Goal: Transaction & Acquisition: Purchase product/service

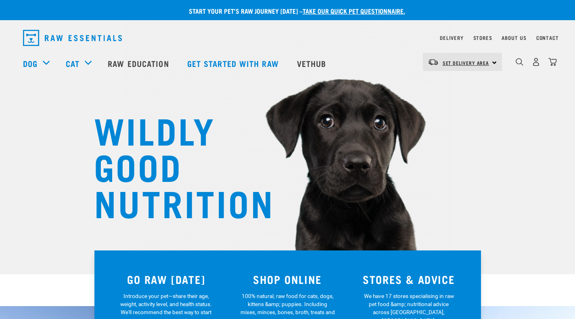
click at [455, 62] on span "Set Delivery Area" at bounding box center [465, 62] width 47 height 3
click at [446, 80] on link "[GEOGRAPHIC_DATA]" at bounding box center [461, 85] width 77 height 18
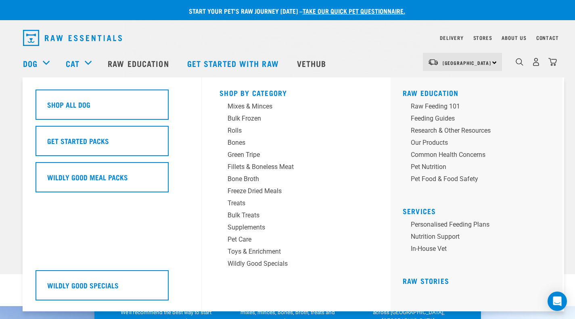
click at [39, 64] on div "Dog" at bounding box center [40, 63] width 35 height 32
click at [244, 157] on div "Green Tripe" at bounding box center [290, 155] width 126 height 10
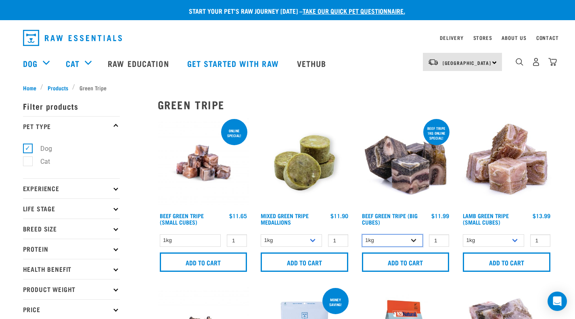
click at [414, 242] on select "1kg 3kg Bulk (10kg)" at bounding box center [392, 240] width 61 height 13
click at [362, 234] on select "1kg 3kg Bulk (10kg)" at bounding box center [392, 240] width 61 height 13
click at [405, 246] on select "1kg 3kg Bulk (10kg)" at bounding box center [392, 240] width 61 height 13
click at [362, 234] on select "1kg 3kg Bulk (10kg)" at bounding box center [392, 240] width 61 height 13
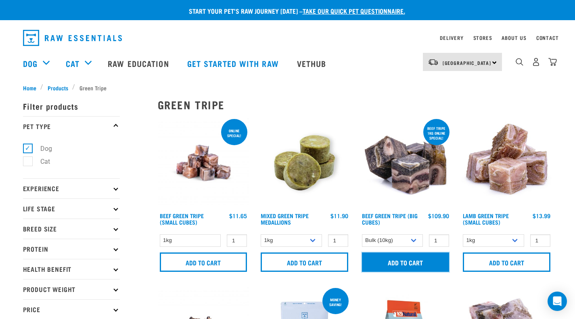
click at [398, 263] on input "Add to cart" at bounding box center [406, 261] width 88 height 19
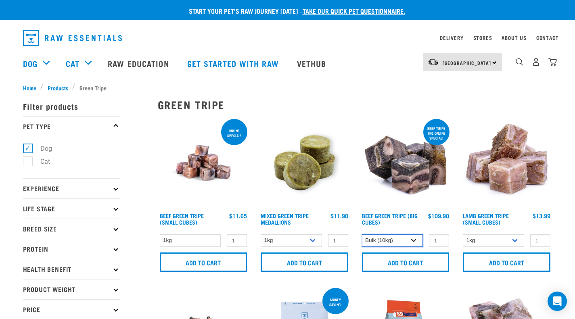
click at [405, 243] on select "1kg 3kg Bulk (10kg)" at bounding box center [392, 240] width 61 height 13
select select "346"
click at [362, 234] on select "1kg 3kg Bulk (10kg)" at bounding box center [392, 240] width 61 height 13
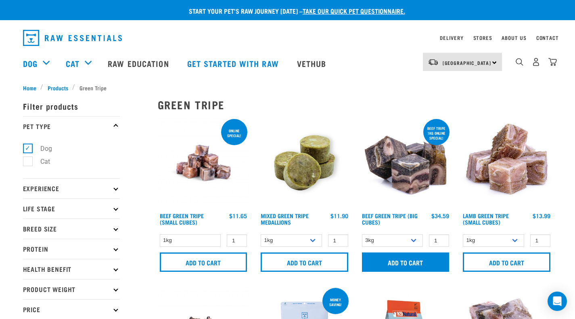
click at [397, 263] on input "Add to cart" at bounding box center [406, 261] width 88 height 19
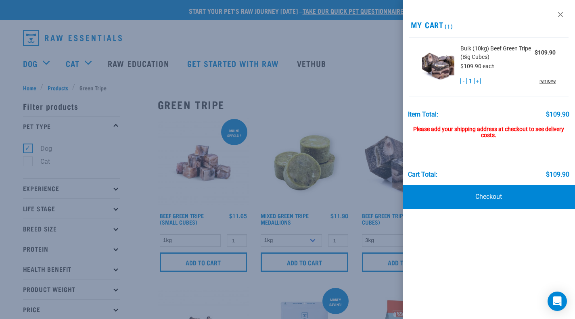
click at [549, 81] on link "remove" at bounding box center [547, 80] width 16 height 7
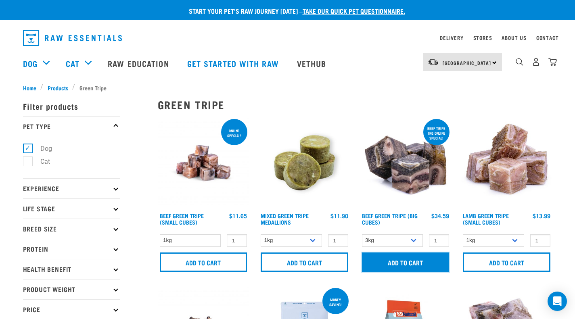
click at [400, 263] on input "Add to cart" at bounding box center [406, 261] width 88 height 19
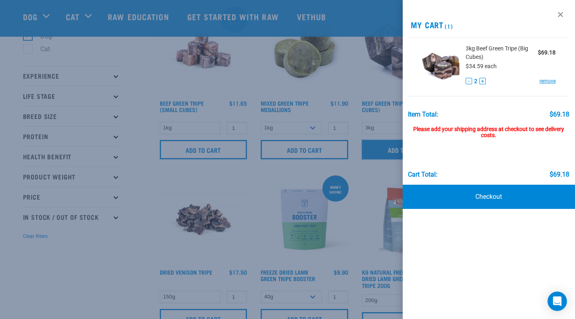
scroll to position [50, 0]
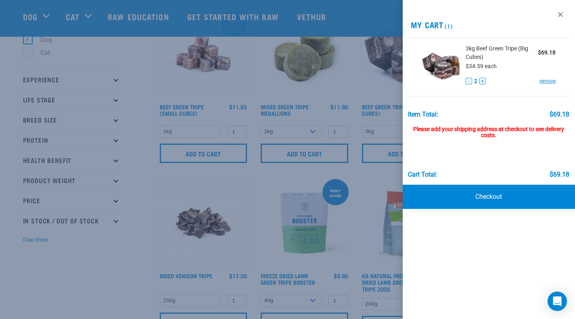
click at [499, 139] on div "Cart total: $69.18" at bounding box center [488, 159] width 161 height 40
click at [391, 234] on div at bounding box center [287, 159] width 575 height 319
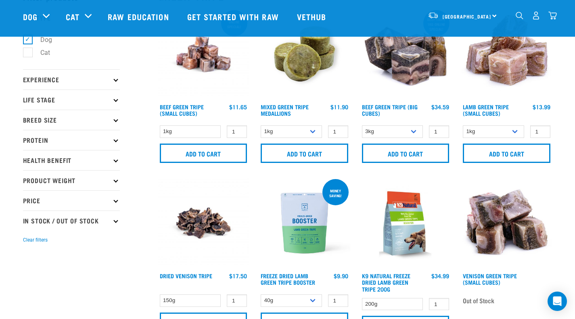
click at [536, 20] on img "dropdown navigation" at bounding box center [536, 15] width 8 height 8
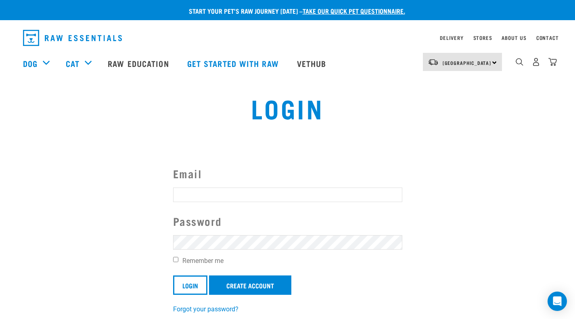
click at [375, 196] on input "Email" at bounding box center [287, 195] width 229 height 15
click at [488, 66] on div "[GEOGRAPHIC_DATA] [GEOGRAPHIC_DATA]" at bounding box center [462, 62] width 79 height 18
click at [472, 90] on link "[GEOGRAPHIC_DATA]" at bounding box center [461, 85] width 77 height 18
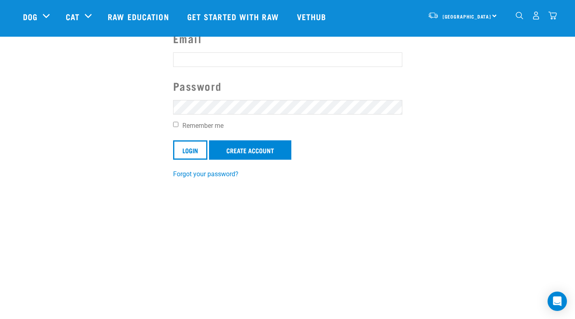
scroll to position [118, 0]
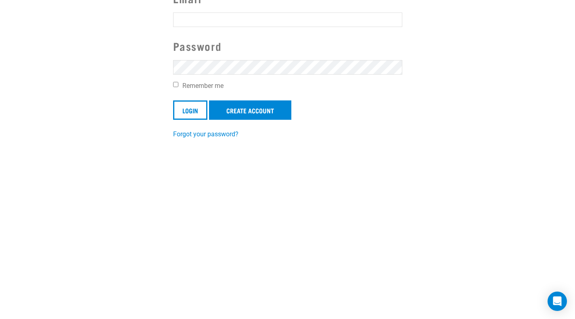
click at [465, 106] on section "Email Password Remember me Login Create Account Forgot your password?" at bounding box center [287, 59] width 575 height 179
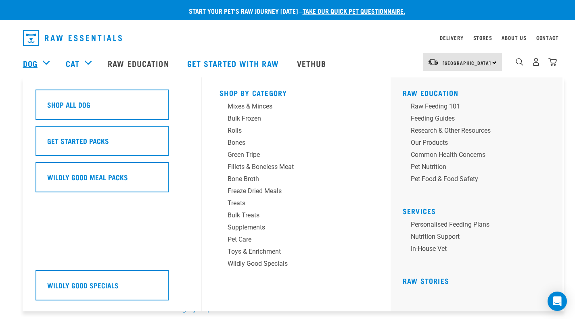
click at [37, 63] on link "Dog" at bounding box center [30, 63] width 15 height 12
click at [36, 65] on link "Dog" at bounding box center [30, 63] width 15 height 12
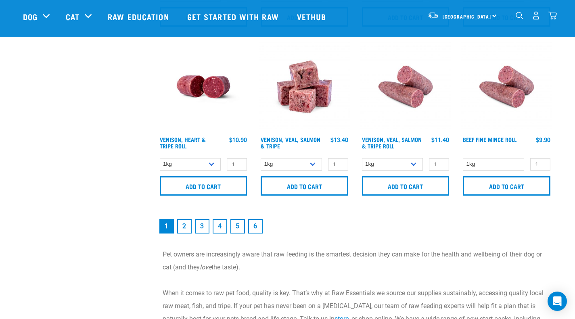
scroll to position [1208, 0]
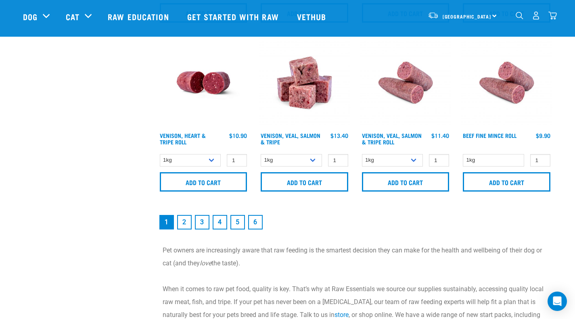
click at [187, 217] on link "2" at bounding box center [184, 222] width 15 height 15
click at [186, 222] on link "2" at bounding box center [184, 222] width 15 height 15
click at [183, 219] on link "2" at bounding box center [184, 222] width 15 height 15
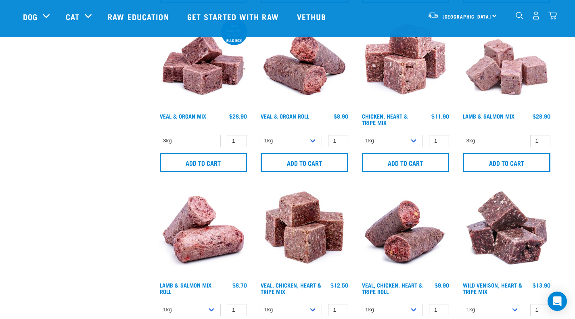
scroll to position [889, 0]
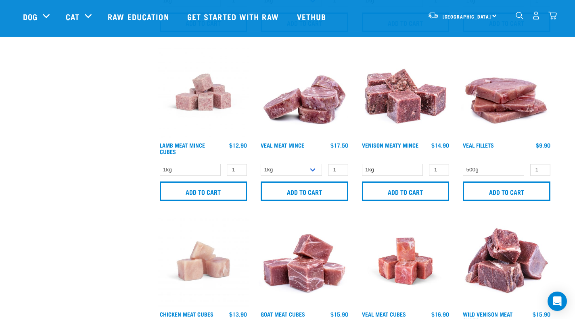
scroll to position [859, 0]
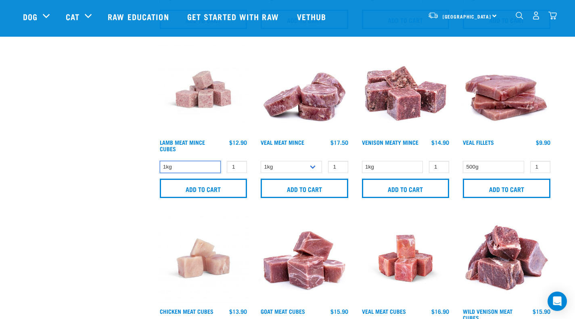
click at [205, 168] on select "1kg" at bounding box center [190, 167] width 61 height 13
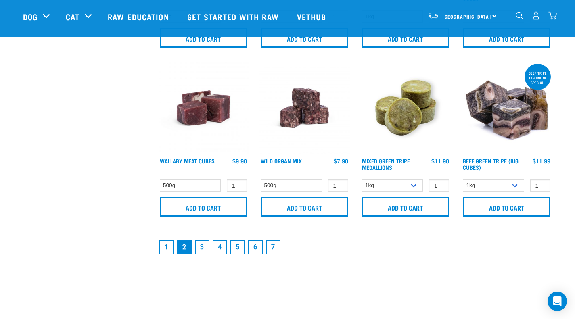
scroll to position [1180, 0]
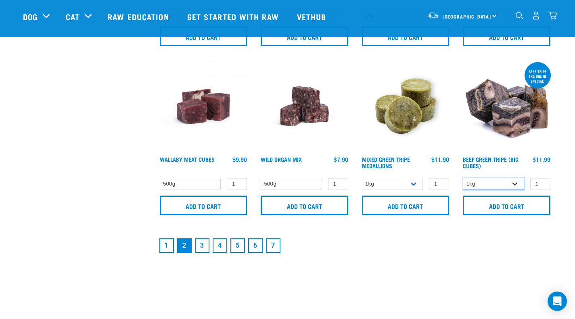
click at [517, 185] on select "1kg 3kg Bulk (10kg)" at bounding box center [493, 184] width 61 height 13
click at [499, 244] on nav "1 2 3 4 5 6 7" at bounding box center [355, 246] width 394 height 18
click at [513, 187] on select "1kg 3kg Bulk (10kg)" at bounding box center [493, 184] width 61 height 13
click at [463, 178] on select "1kg 3kg Bulk (10kg)" at bounding box center [493, 184] width 61 height 13
click at [513, 186] on select "1kg 3kg Bulk (10kg)" at bounding box center [493, 184] width 61 height 13
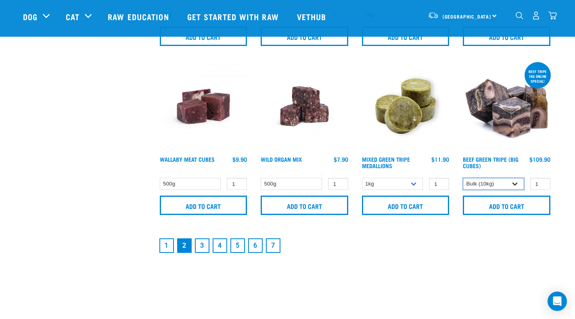
select select "346"
click at [463, 178] on select "1kg 3kg Bulk (10kg)" at bounding box center [493, 184] width 61 height 13
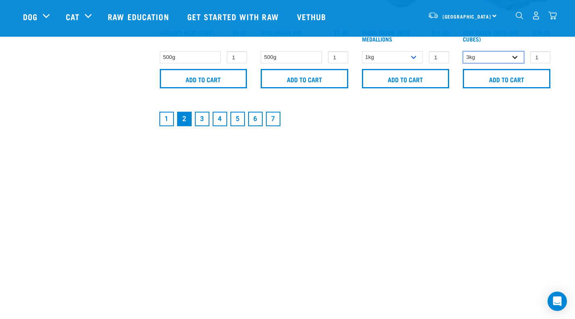
scroll to position [1301, 0]
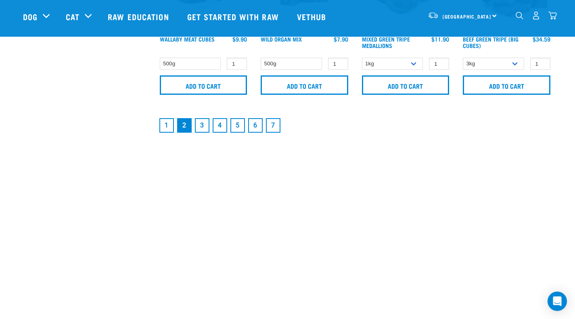
click at [334, 124] on nav "1 2 3 4 5 6 7" at bounding box center [355, 126] width 394 height 18
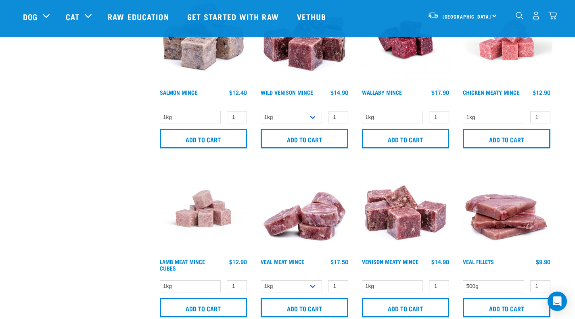
scroll to position [740, 0]
click at [536, 19] on img "dropdown navigation" at bounding box center [536, 15] width 8 height 8
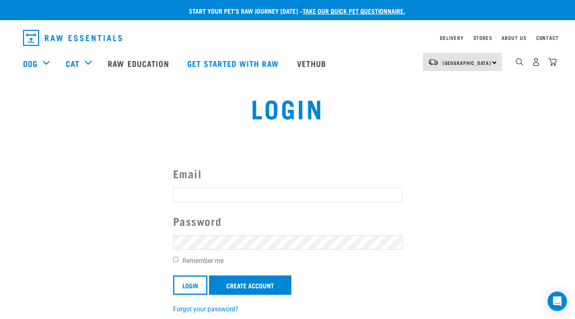
click at [229, 192] on input "Email" at bounding box center [287, 195] width 229 height 15
type input "[EMAIL_ADDRESS][DOMAIN_NAME]"
click at [214, 228] on label "Password" at bounding box center [287, 221] width 229 height 17
click at [173, 275] on input "Login" at bounding box center [190, 284] width 34 height 19
click at [0, 285] on article "Invalid username or password." at bounding box center [0, 159] width 0 height 319
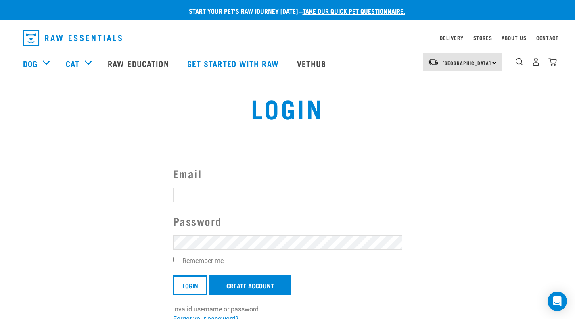
click at [19, 144] on button "delete" at bounding box center [14, 140] width 8 height 8
click at [331, 154] on section "Email Password Remember me Login Create Account Invalid username or password. F…" at bounding box center [287, 239] width 575 height 189
click at [234, 191] on input "Email" at bounding box center [287, 195] width 229 height 15
type input "[EMAIL_ADDRESS][DOMAIN_NAME]"
click at [238, 284] on link "Create Account" at bounding box center [250, 284] width 82 height 19
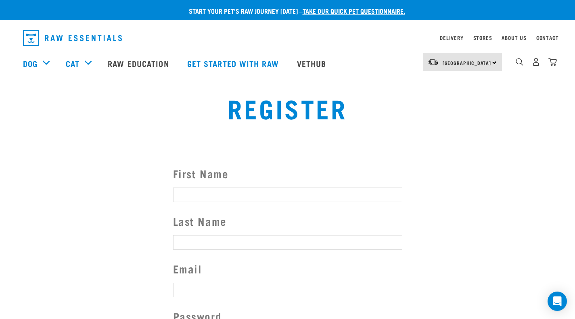
click at [224, 192] on input "First Name" at bounding box center [287, 195] width 229 height 15
type input "[PERSON_NAME]"
click at [215, 239] on input "Last Name" at bounding box center [287, 242] width 229 height 15
type input "Kipa"
type input "[EMAIL_ADDRESS][DOMAIN_NAME]"
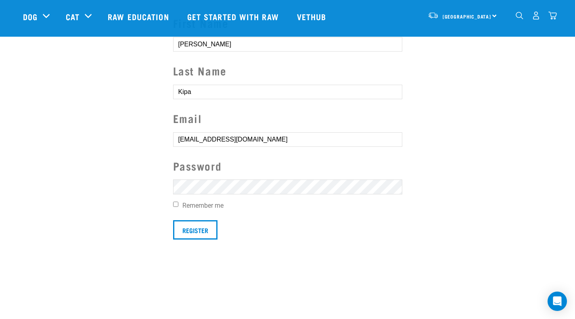
scroll to position [91, 0]
click at [175, 209] on label "Remember me" at bounding box center [287, 206] width 229 height 10
click at [175, 207] on input "Remember me" at bounding box center [175, 204] width 5 height 5
checkbox input "true"
click at [184, 233] on input "Register" at bounding box center [195, 230] width 44 height 19
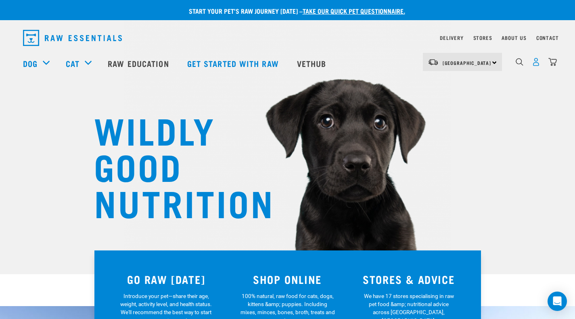
click at [532, 66] on img "dropdown navigation" at bounding box center [536, 62] width 8 height 8
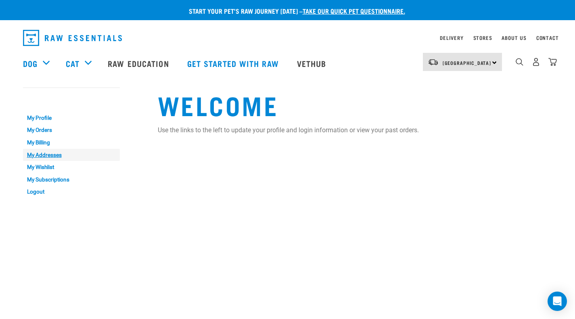
click at [49, 155] on link "My Addresses" at bounding box center [71, 155] width 97 height 13
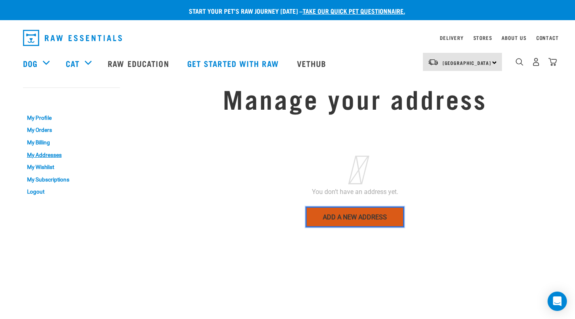
click at [327, 220] on link "Add a new address" at bounding box center [354, 216] width 99 height 21
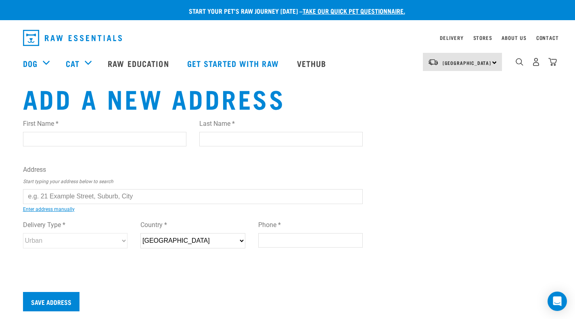
click at [103, 134] on input "First Name *" at bounding box center [104, 139] width 163 height 15
type input "[PERSON_NAME]"
click at [213, 136] on input "Last Name *" at bounding box center [280, 139] width 163 height 15
type input "Kipa"
click at [251, 196] on input "text" at bounding box center [193, 196] width 340 height 15
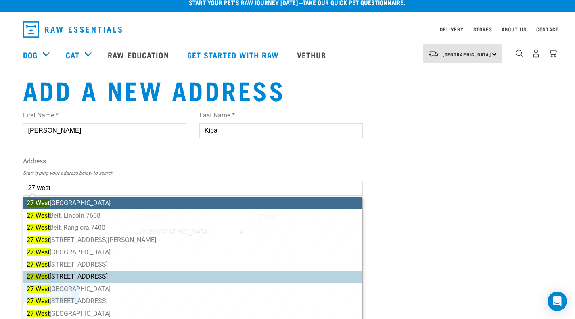
scroll to position [3, 0]
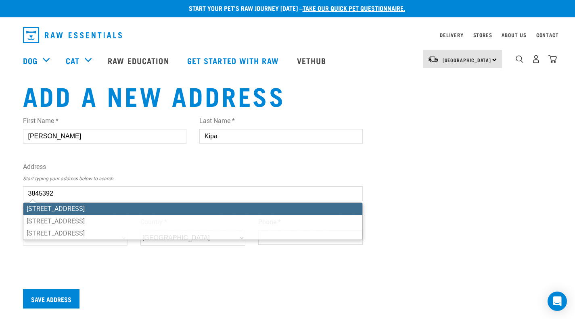
click at [119, 207] on li "[STREET_ADDRESS]" at bounding box center [192, 209] width 339 height 12
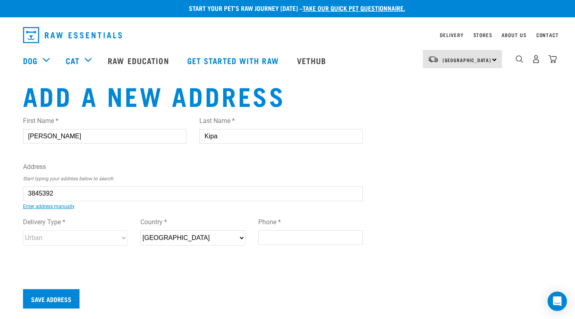
type input "[STREET_ADDRESS]"
type input "RD 3"
type input "Kaukapakapa"
type input "[GEOGRAPHIC_DATA]"
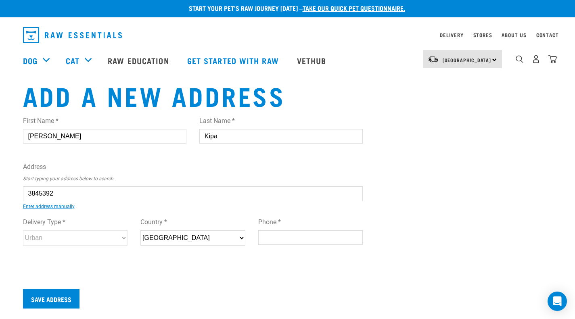
select select "AUK"
type input "0873"
select select "Rural"
type input "[STREET_ADDRESS]"
click at [286, 238] on input "Phone *" at bounding box center [310, 237] width 105 height 15
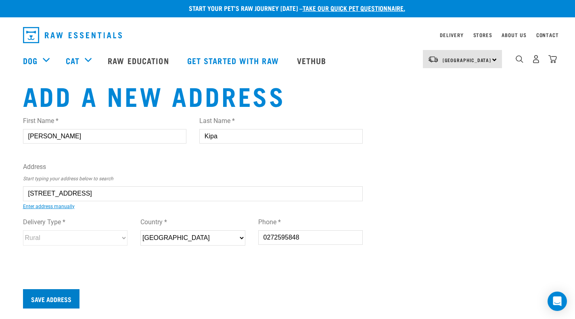
type input "0272595848"
click at [74, 306] on input "Save Address" at bounding box center [51, 298] width 56 height 19
click at [59, 302] on input "Save Address" at bounding box center [51, 298] width 56 height 19
click at [44, 292] on input "Save Address" at bounding box center [51, 298] width 56 height 19
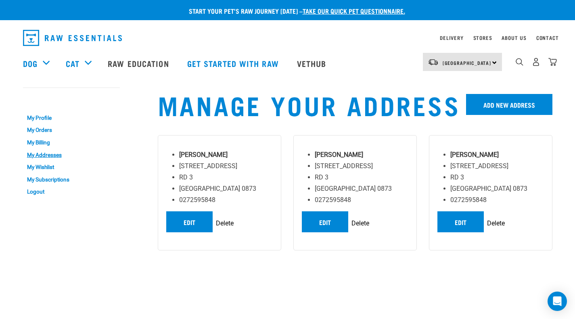
click at [490, 225] on input "Delete" at bounding box center [496, 224] width 18 height 10
click at [493, 222] on input "Delete" at bounding box center [496, 224] width 18 height 10
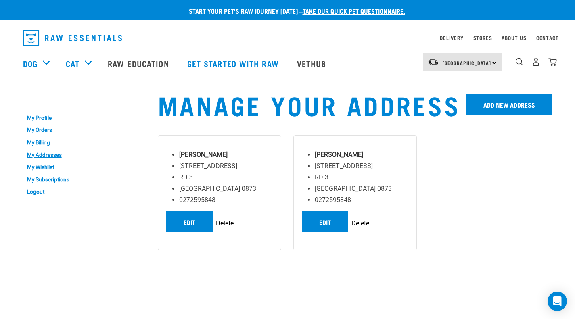
click at [362, 227] on input "Delete" at bounding box center [360, 224] width 18 height 10
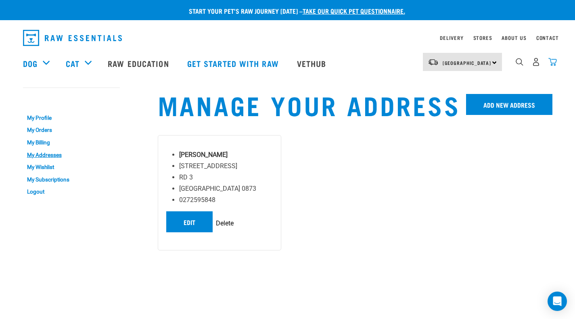
click at [553, 60] on img "dropdown navigation" at bounding box center [552, 62] width 8 height 8
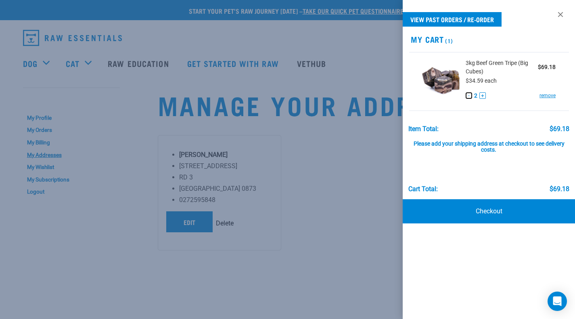
click at [471, 96] on button "-" at bounding box center [468, 95] width 6 height 6
click at [482, 209] on link "Checkout" at bounding box center [488, 211] width 173 height 24
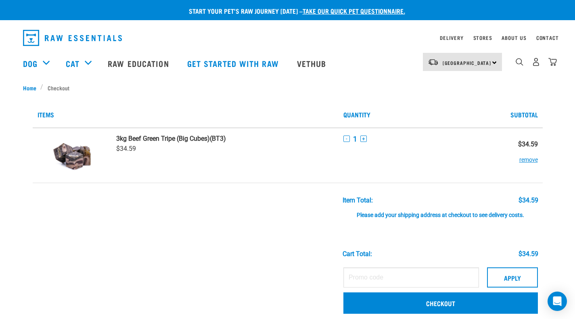
click at [385, 213] on div "Please add your shipping address at checkout to see delivery costs." at bounding box center [440, 211] width 196 height 15
click at [537, 65] on img "dropdown navigation" at bounding box center [536, 62] width 8 height 8
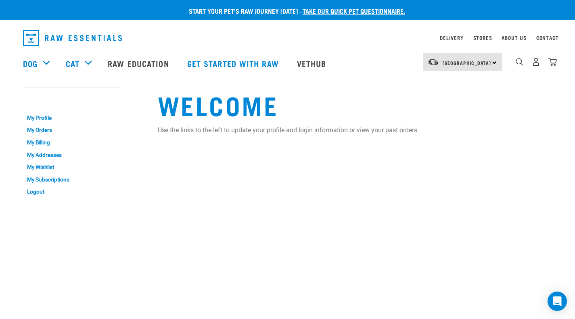
click at [45, 152] on link "My Addresses" at bounding box center [71, 155] width 97 height 13
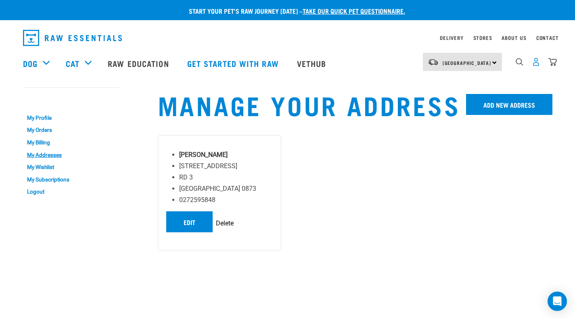
click at [535, 65] on img "dropdown navigation" at bounding box center [536, 62] width 8 height 8
click at [560, 66] on nav "North Island North Island South Island Dog Shop All Dog Rolls Cat" at bounding box center [287, 63] width 575 height 32
click at [553, 64] on img "dropdown navigation" at bounding box center [552, 62] width 8 height 8
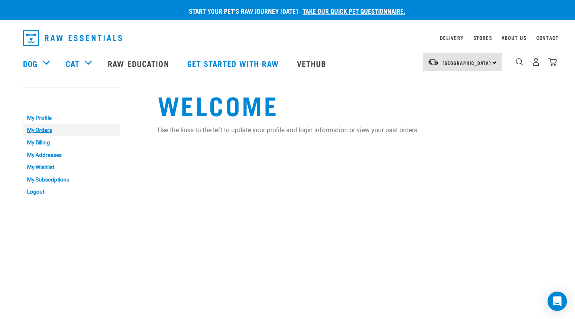
click at [37, 125] on link "My Orders" at bounding box center [71, 130] width 97 height 13
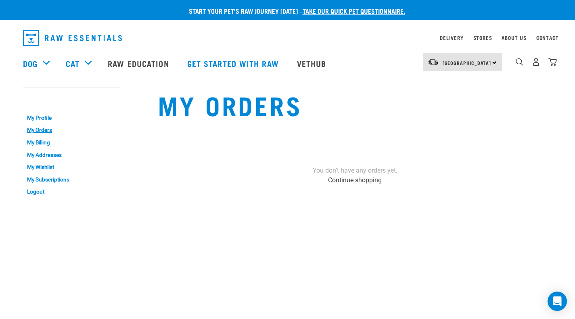
click at [371, 181] on link "Continue shopping" at bounding box center [355, 180] width 54 height 8
click at [550, 63] on img "dropdown navigation" at bounding box center [552, 62] width 8 height 8
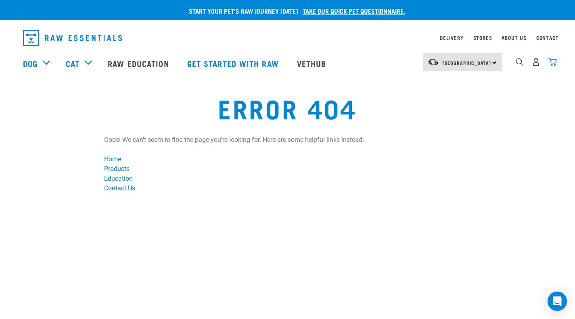
click at [555, 64] on img "dropdown navigation" at bounding box center [552, 62] width 8 height 8
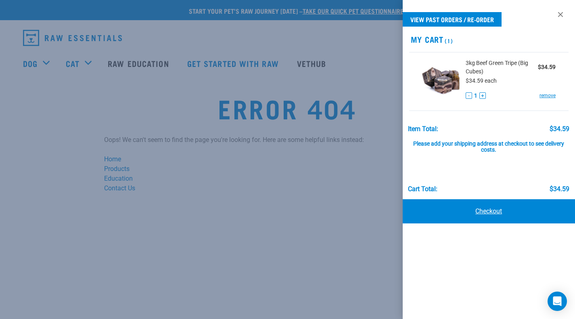
click at [481, 212] on link "Checkout" at bounding box center [488, 211] width 173 height 24
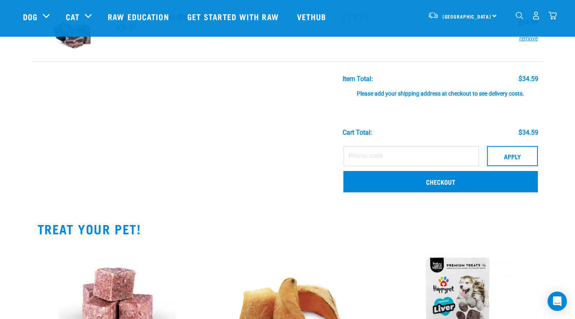
scroll to position [67, 0]
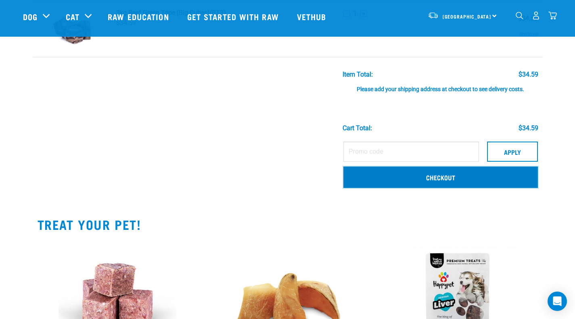
click at [416, 179] on link "Checkout" at bounding box center [440, 177] width 194 height 21
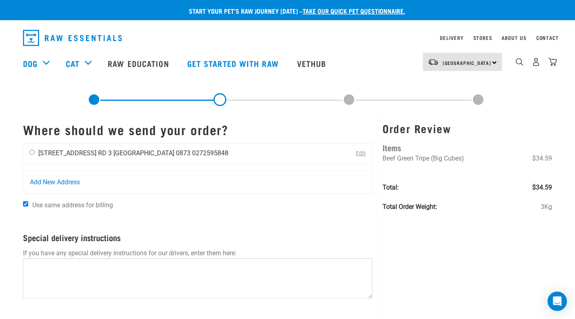
click at [33, 153] on input "radio" at bounding box center [31, 152] width 5 height 5
radio input "true"
click at [511, 250] on div "Order Review Items Beef Green Tripe (Big Cubes) $34.59 Total: $34.59 Total Orde…" at bounding box center [466, 248] width 179 height 275
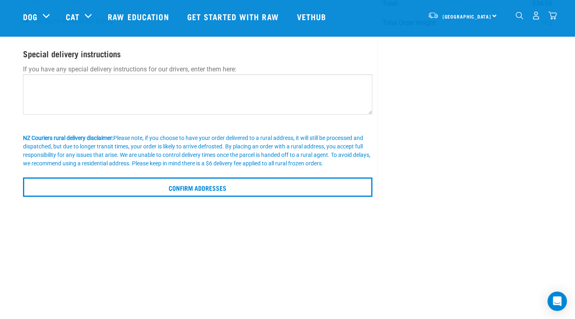
scroll to position [117, 0]
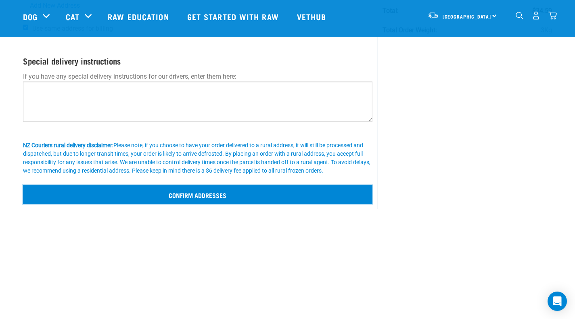
click at [221, 191] on input "Confirm addresses" at bounding box center [198, 194] width 350 height 19
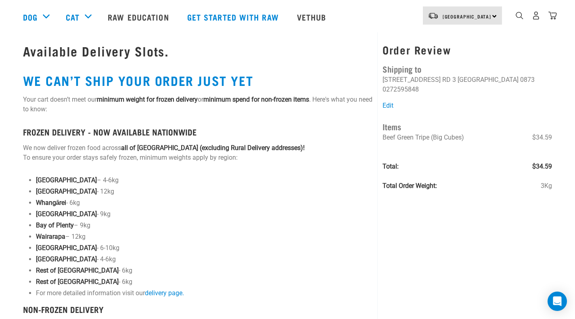
scroll to position [16, 0]
